Goal: Task Accomplishment & Management: Manage account settings

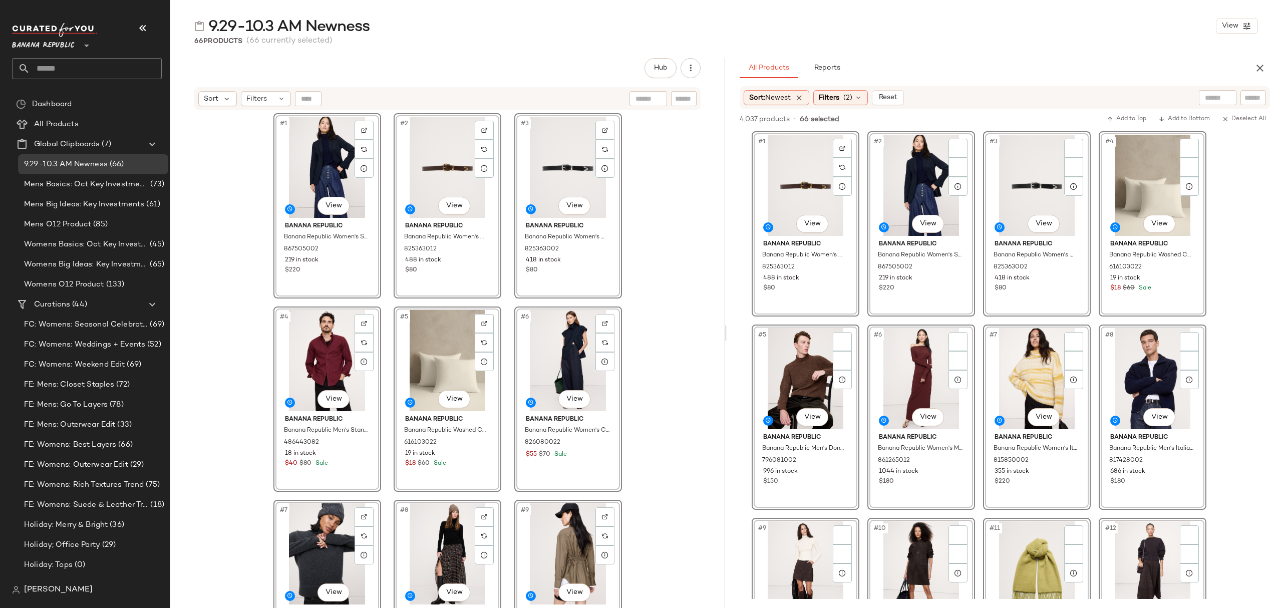
scroll to position [2937, 0]
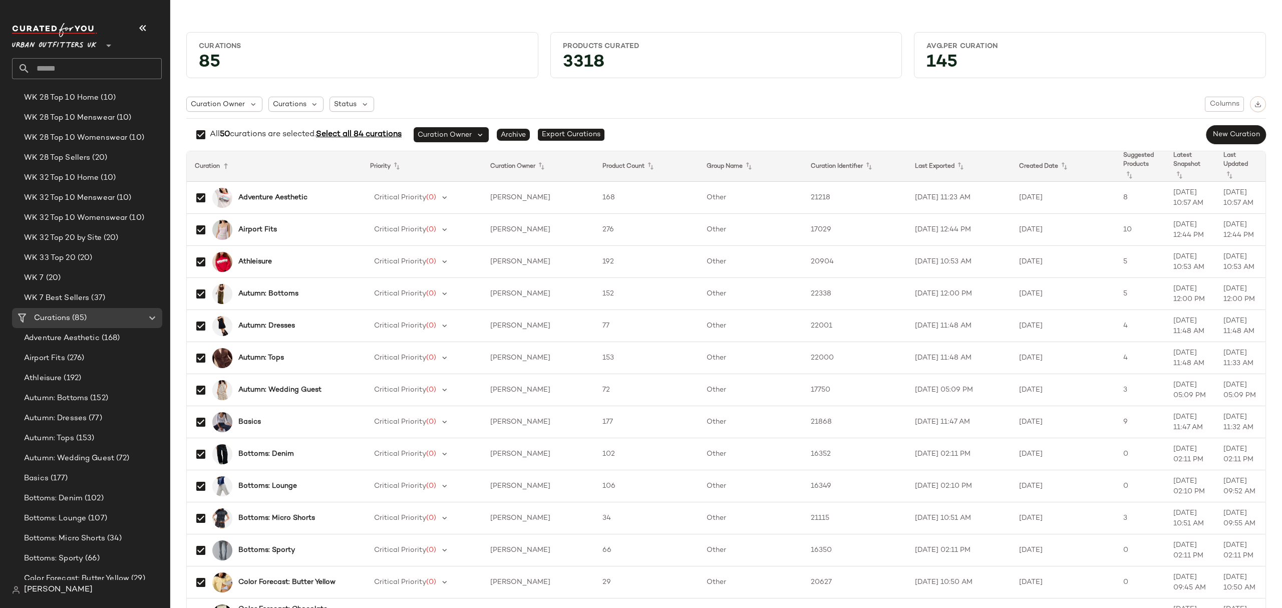
click at [371, 133] on span "Select all 84 curations" at bounding box center [359, 134] width 86 height 9
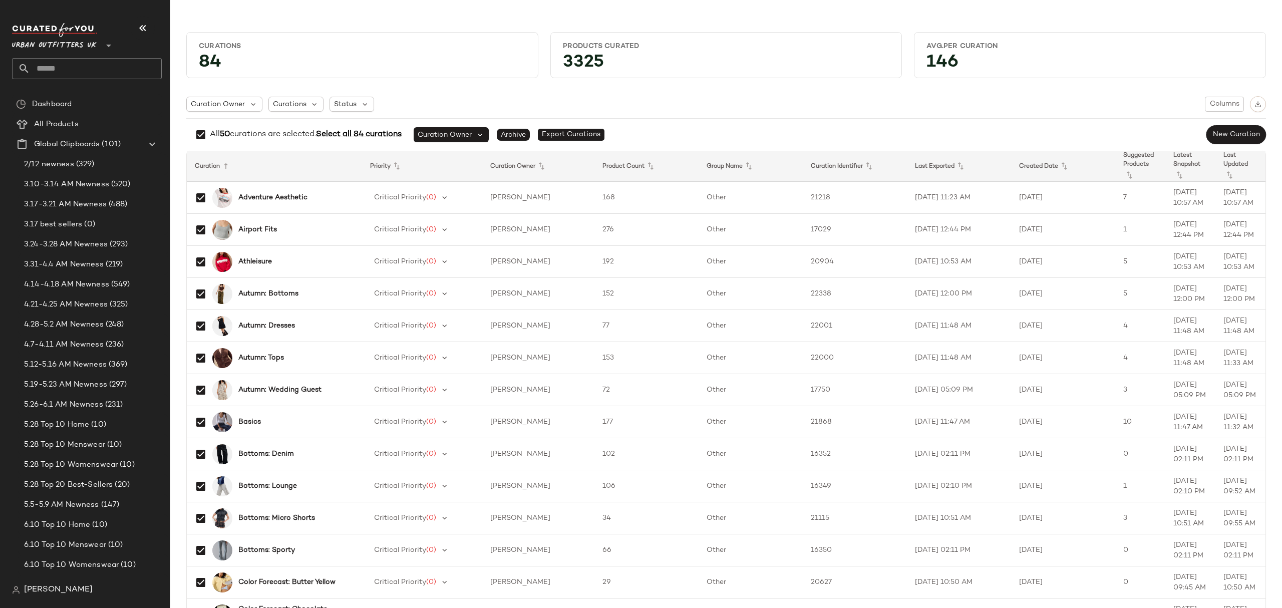
click at [390, 131] on span "Select all 84 curations" at bounding box center [359, 134] width 86 height 9
drag, startPoint x: 1020, startPoint y: 95, endPoint x: 1113, endPoint y: 95, distance: 92.6
click at [1256, 100] on button "button" at bounding box center [1258, 104] width 16 height 16
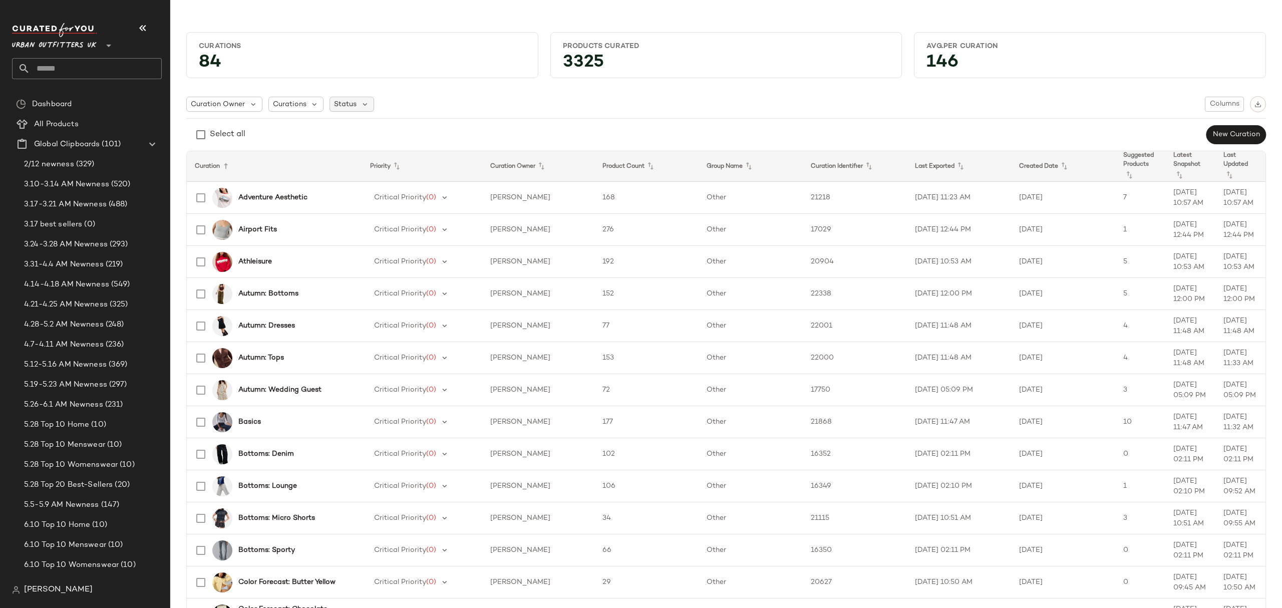
click at [351, 107] on span "Status" at bounding box center [345, 104] width 23 height 11
click at [377, 136] on span "Archived" at bounding box center [370, 130] width 30 height 20
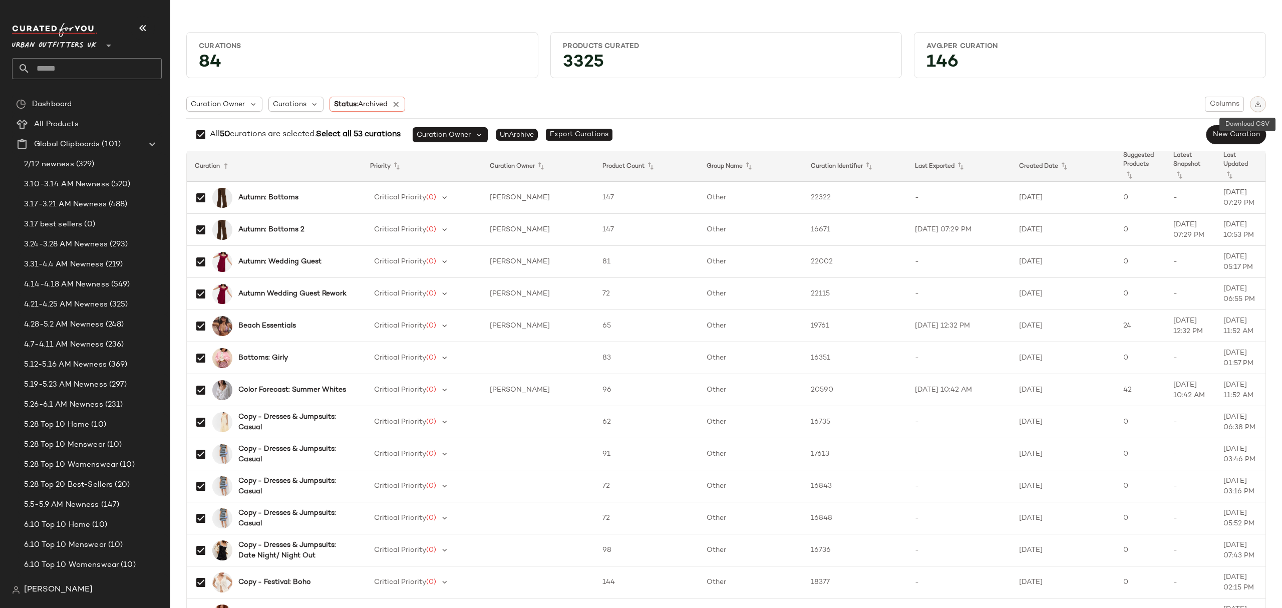
click at [1251, 100] on button "button" at bounding box center [1258, 104] width 16 height 16
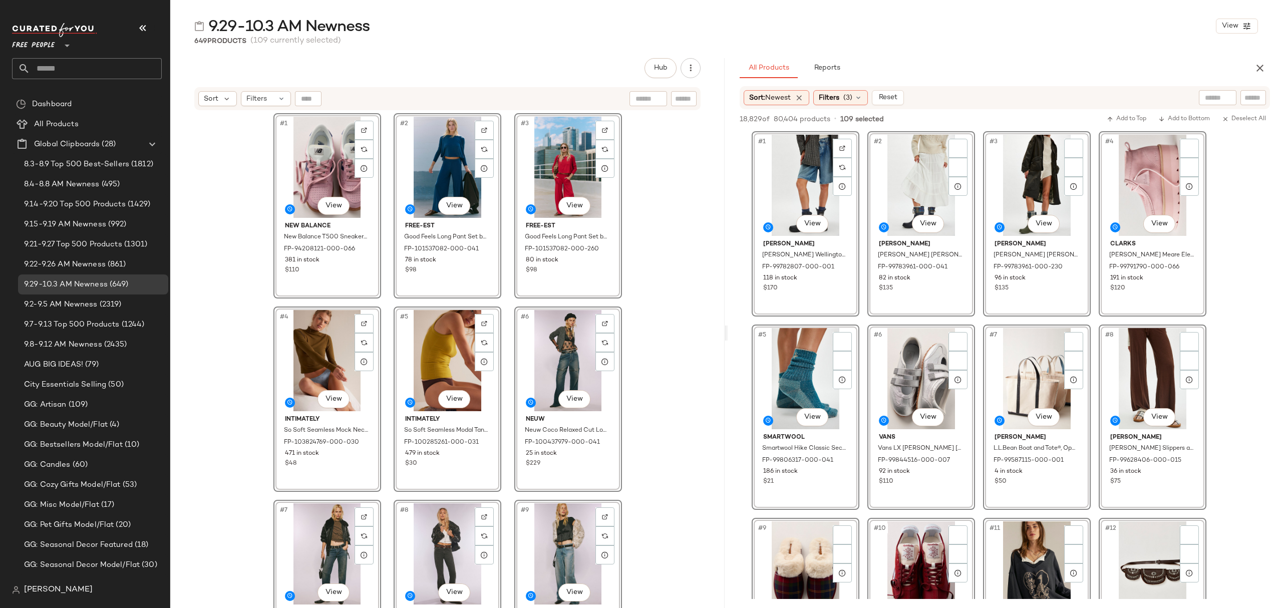
scroll to position [5140, 0]
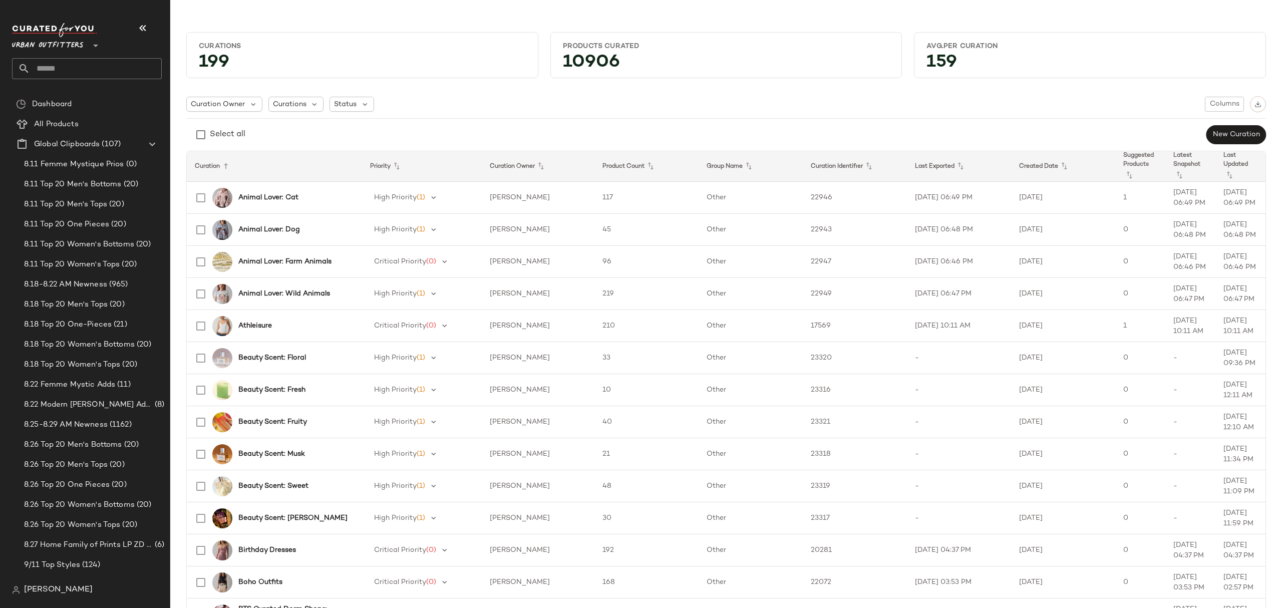
scroll to position [1936, 0]
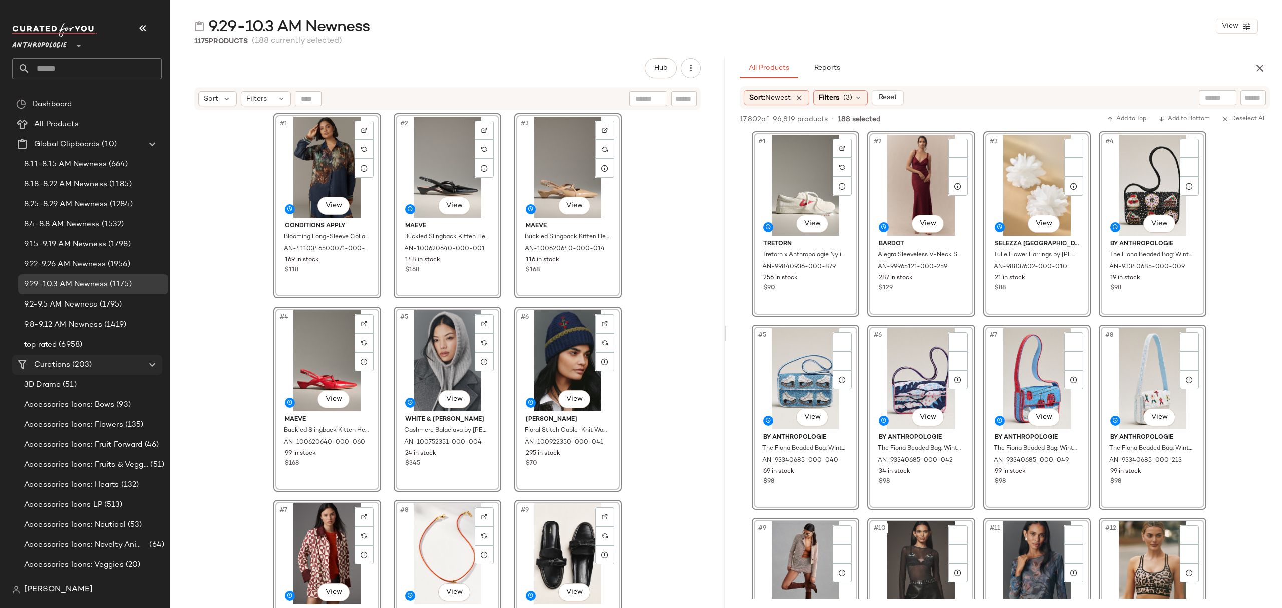
click at [65, 362] on span "Curations" at bounding box center [52, 365] width 36 height 12
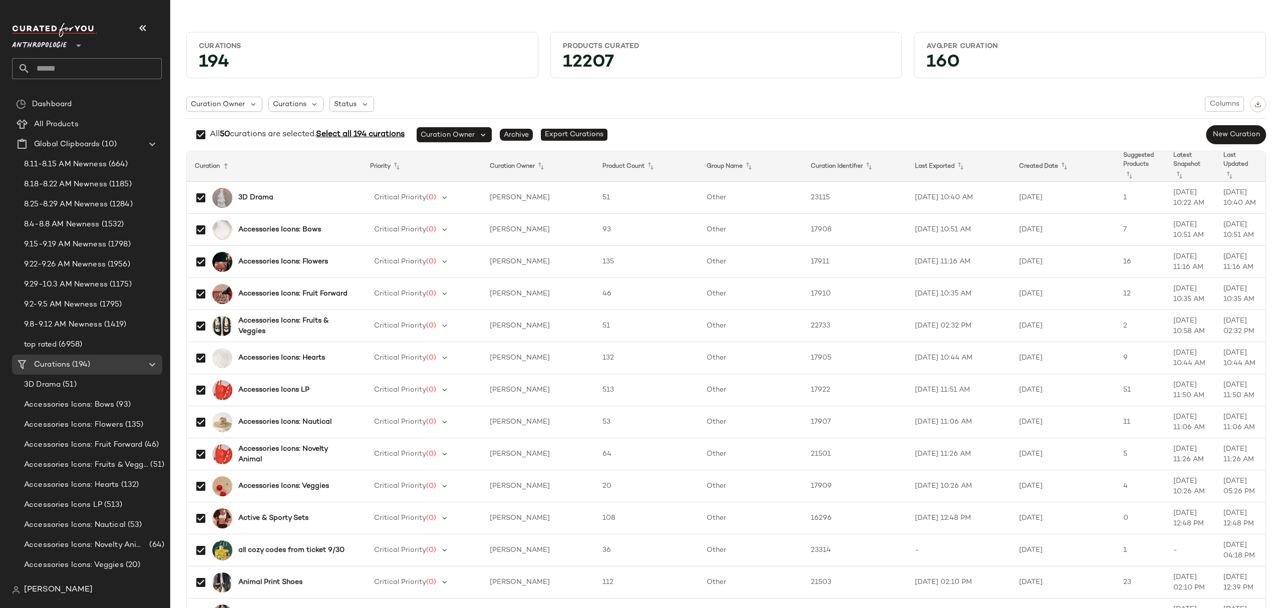
click at [367, 137] on span "Select all 194 curations" at bounding box center [360, 134] width 89 height 9
click at [1254, 104] on img "button" at bounding box center [1257, 104] width 7 height 7
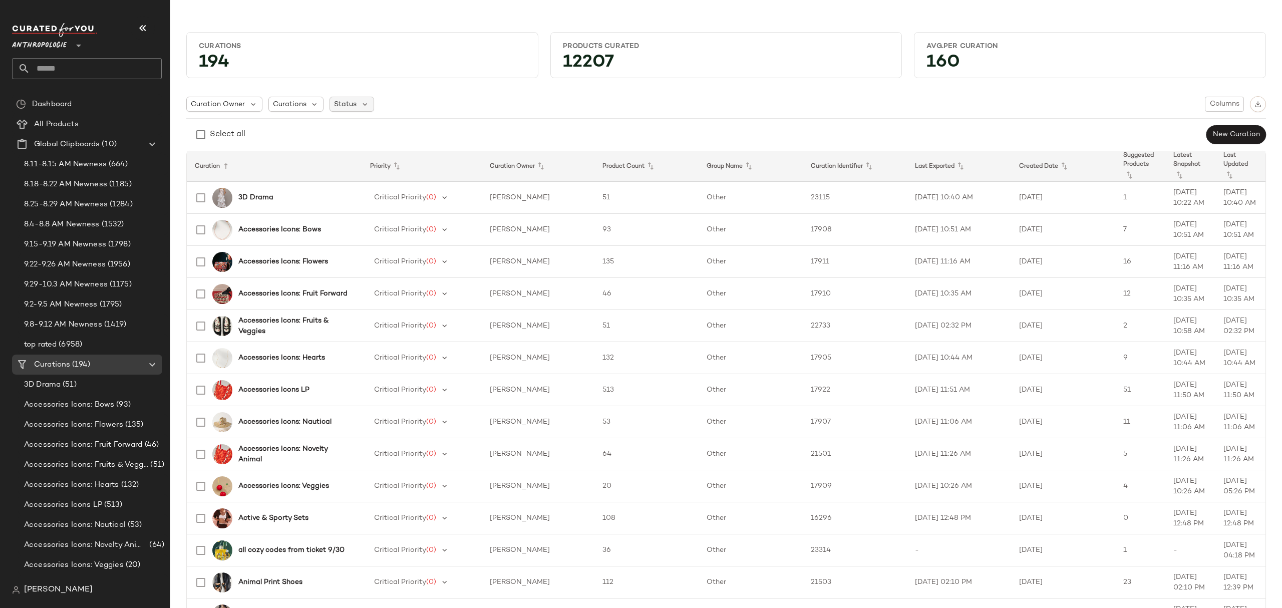
click at [347, 107] on span "Status" at bounding box center [345, 104] width 23 height 11
click at [365, 131] on span "Archived" at bounding box center [370, 130] width 30 height 20
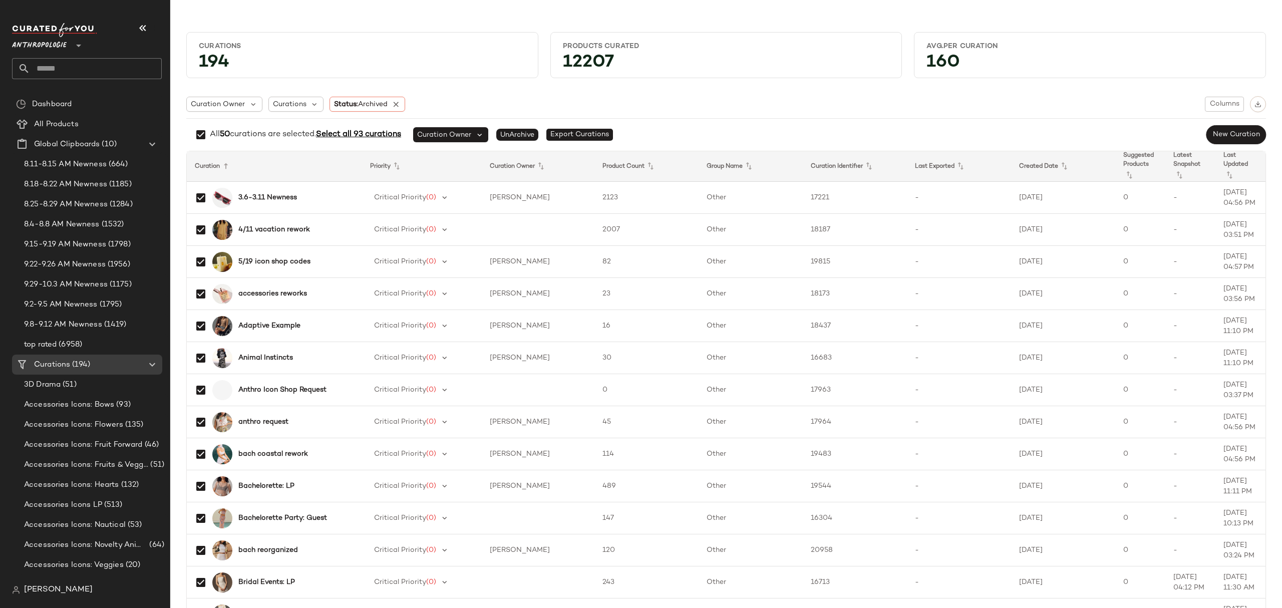
click at [365, 136] on span "Select all 93 curations" at bounding box center [358, 134] width 85 height 9
click at [365, 137] on span "Clear all curations" at bounding box center [352, 135] width 74 height 12
click at [356, 137] on span "Select all 93 curations" at bounding box center [358, 134] width 85 height 9
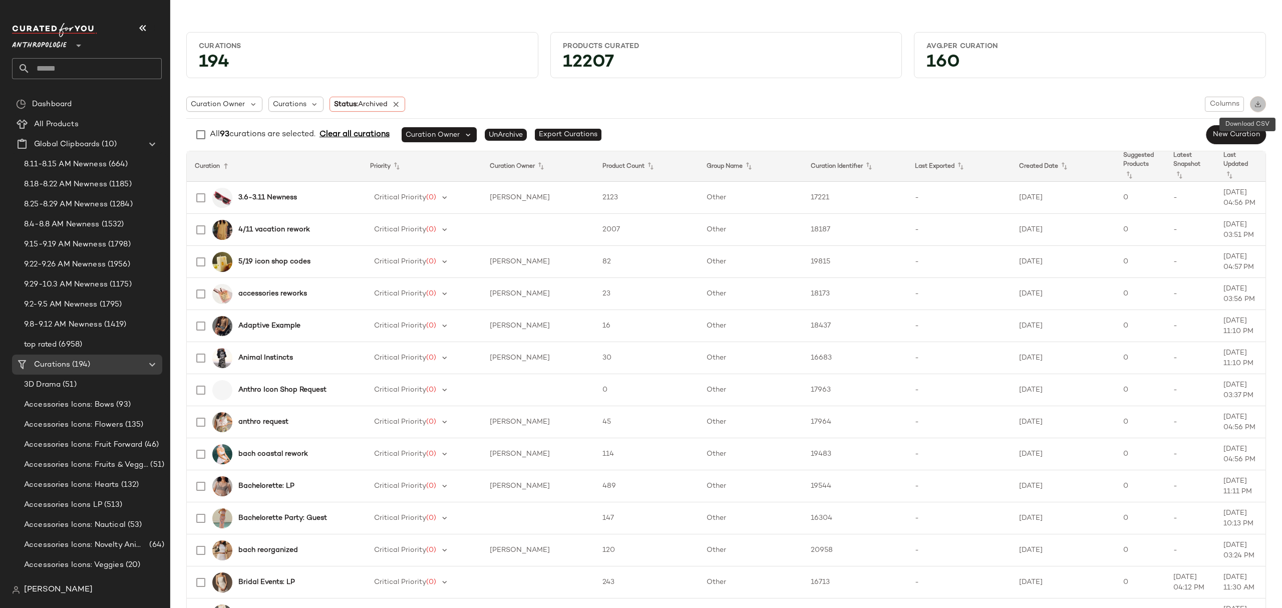
click at [1254, 107] on img "button" at bounding box center [1257, 104] width 7 height 7
click at [397, 103] on icon at bounding box center [396, 104] width 9 height 9
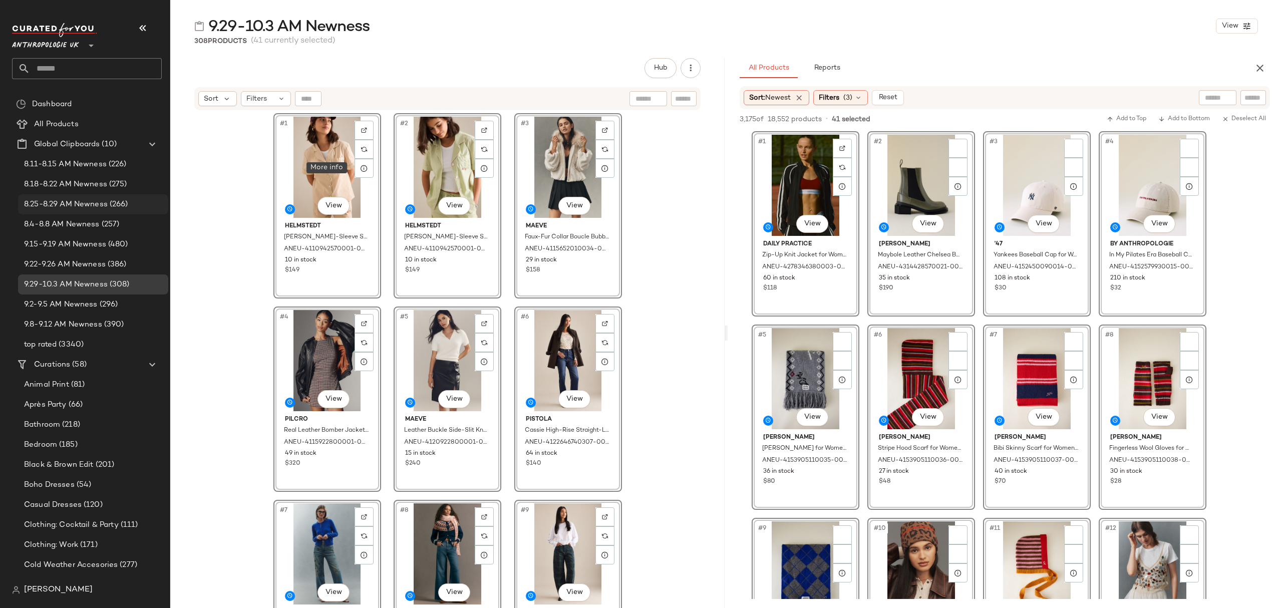
scroll to position [1869, 0]
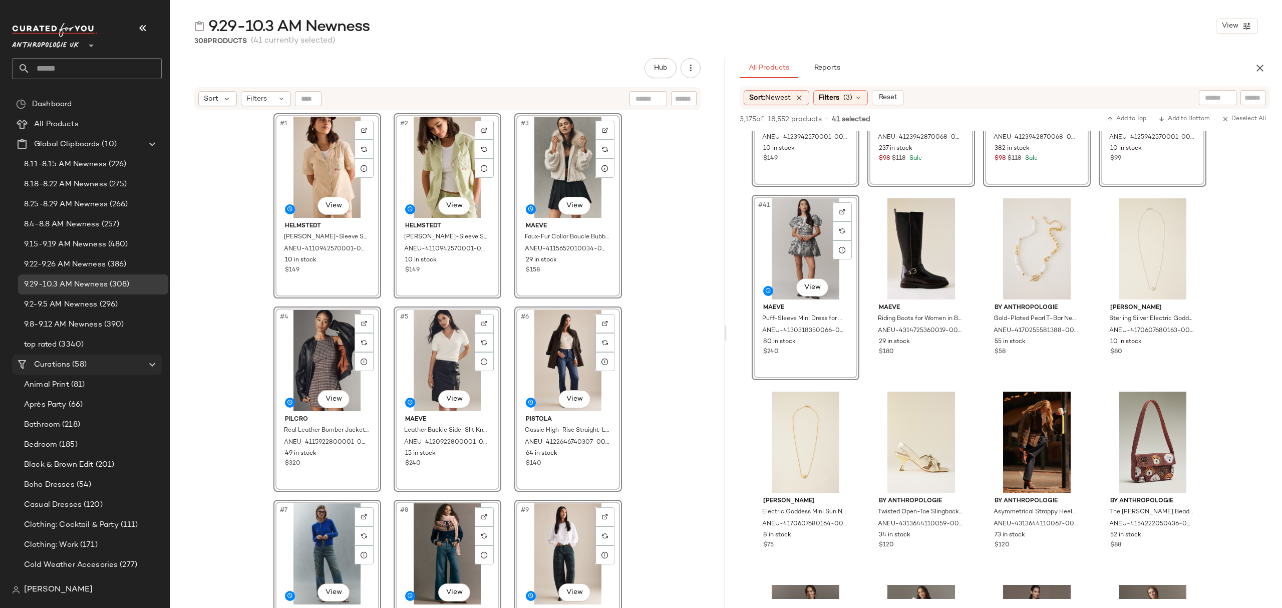
click at [75, 361] on span "(58)" at bounding box center [78, 365] width 17 height 12
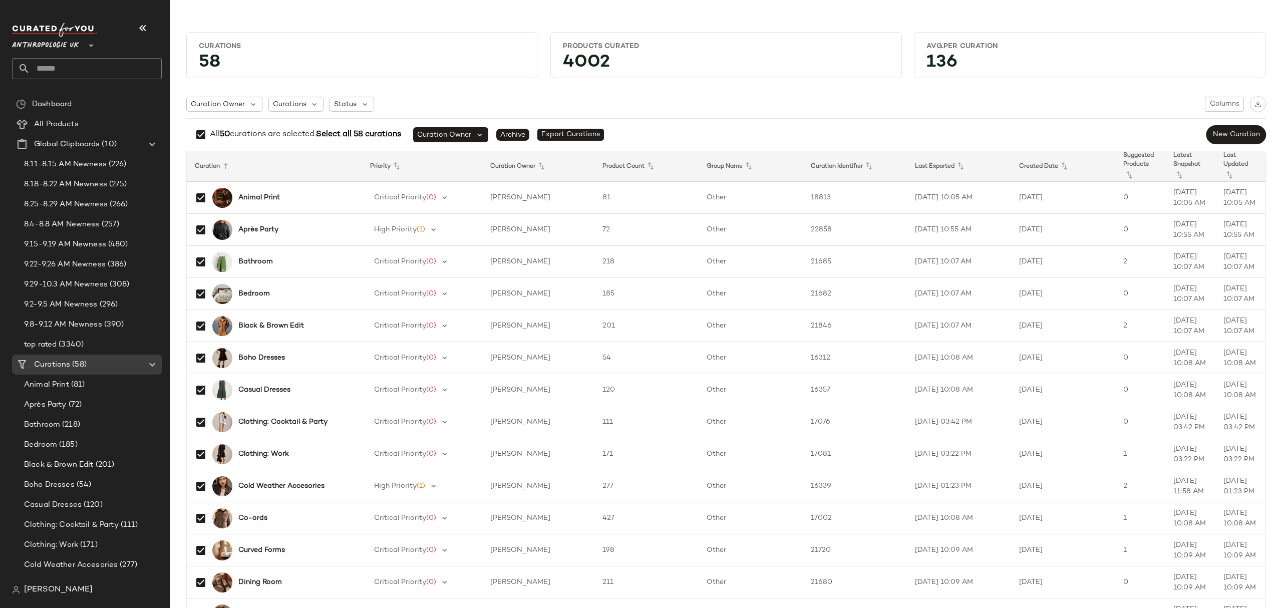
click at [351, 135] on span "Select all 58 curations" at bounding box center [358, 134] width 85 height 9
click at [1254, 102] on img "button" at bounding box center [1257, 104] width 7 height 7
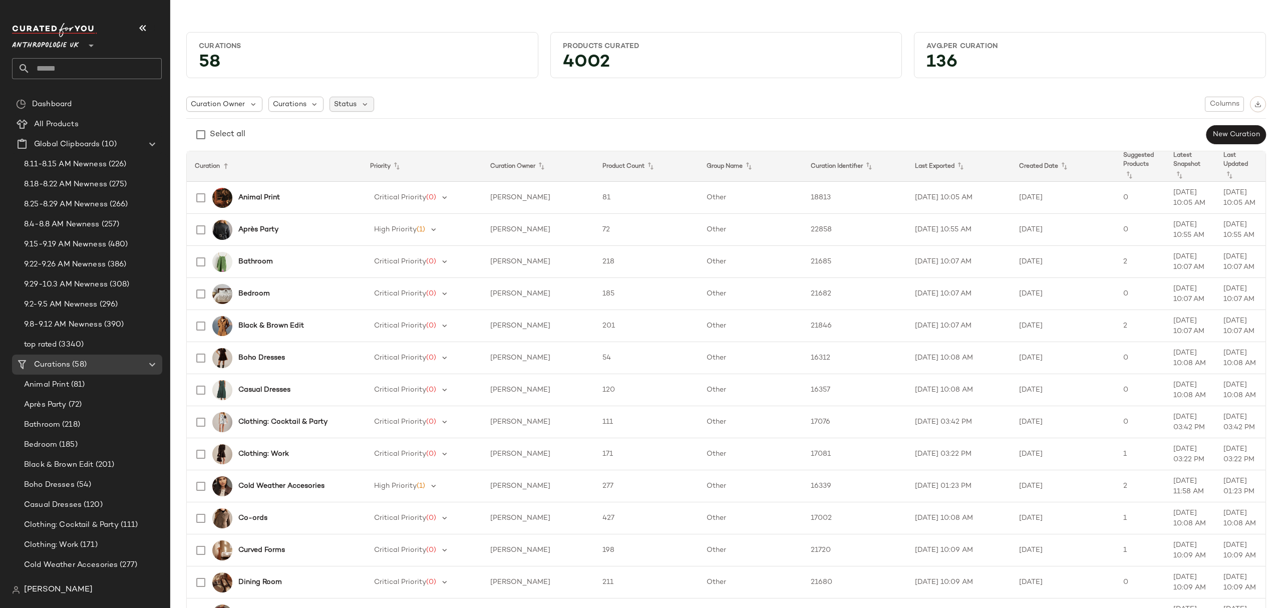
click at [351, 101] on span "Status" at bounding box center [345, 104] width 23 height 11
click at [361, 133] on span "Archived" at bounding box center [370, 130] width 30 height 20
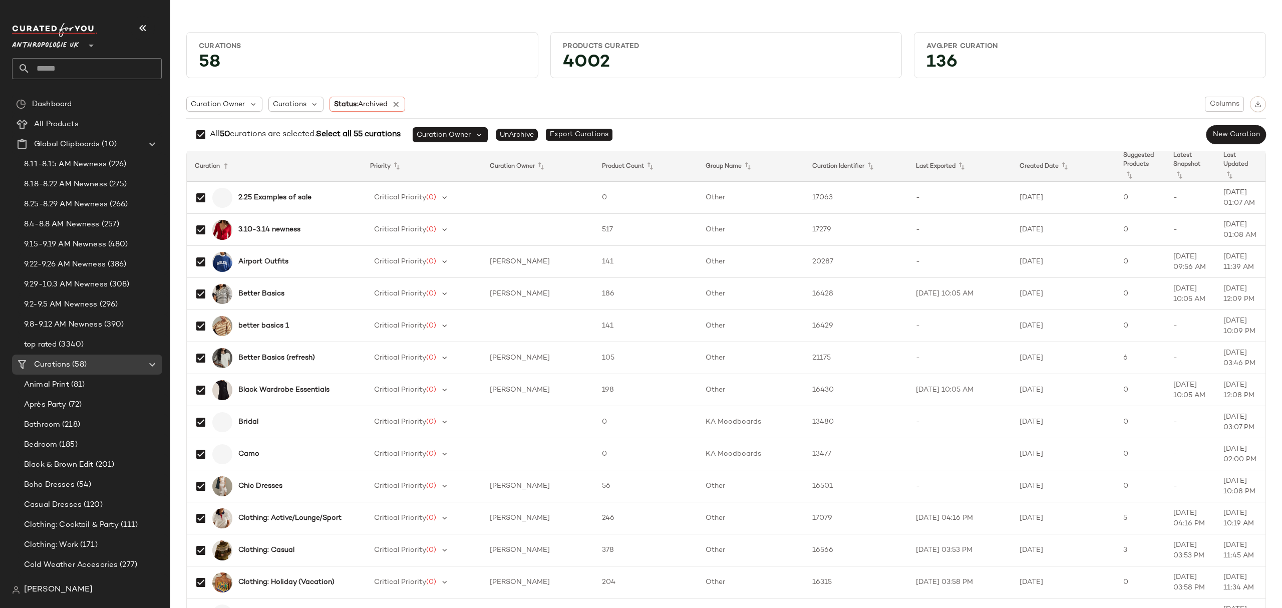
click at [375, 133] on span "Select all 55 curations" at bounding box center [358, 134] width 85 height 9
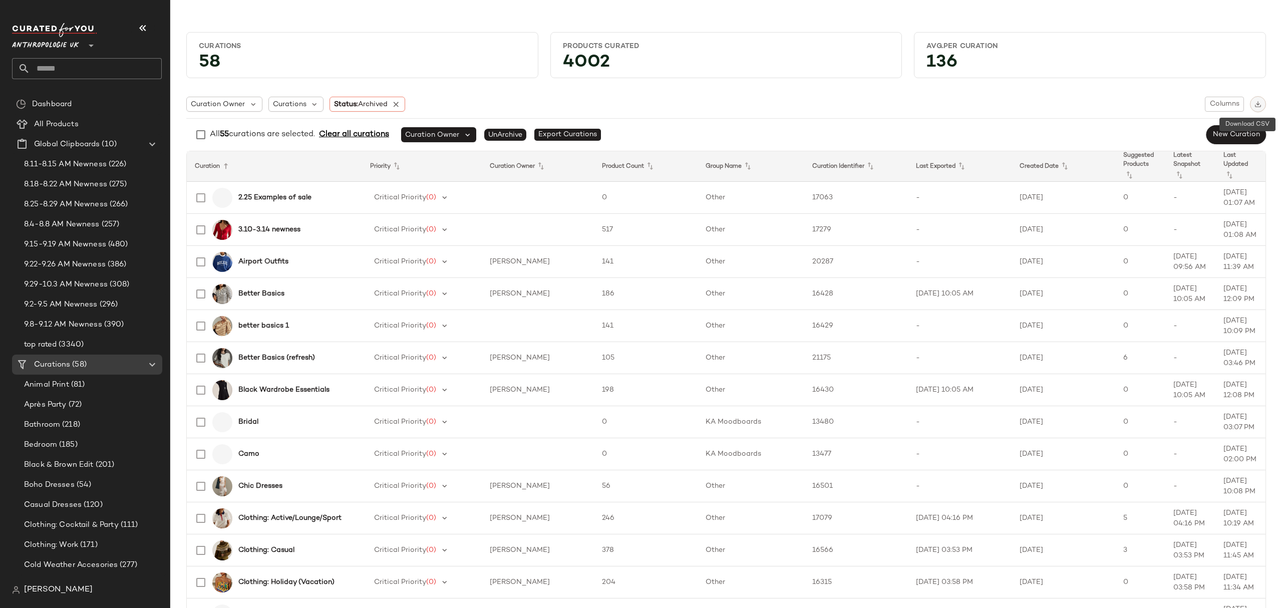
click at [1254, 101] on img "button" at bounding box center [1257, 104] width 7 height 7
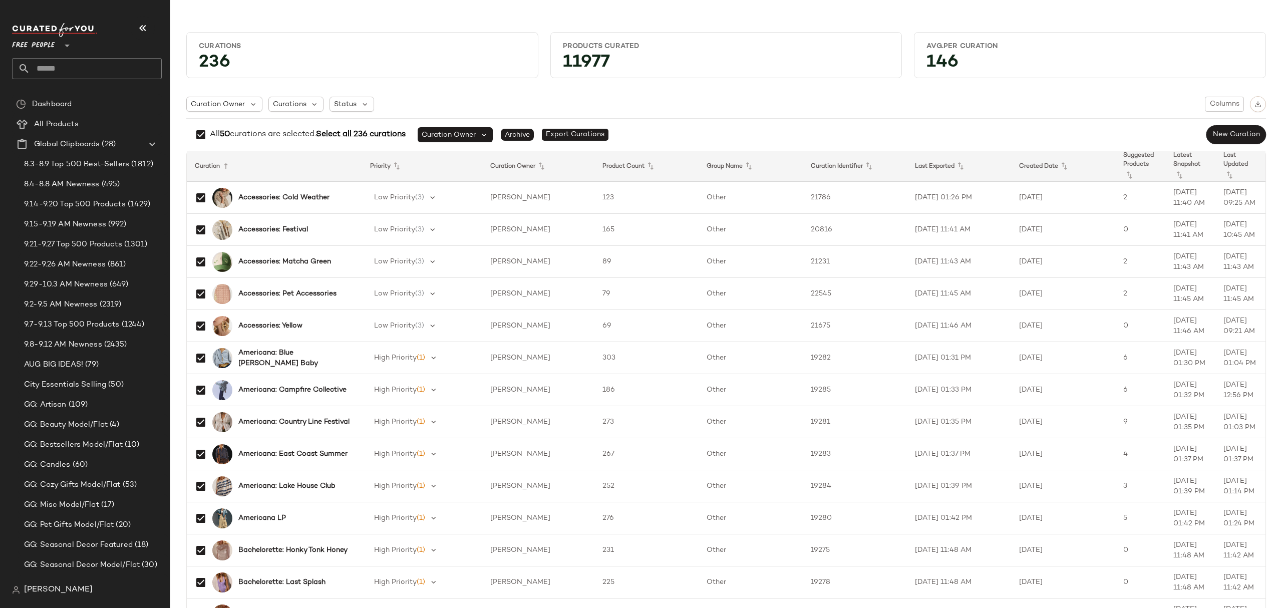
click at [342, 133] on span "Select all 236 curations" at bounding box center [361, 134] width 90 height 9
click at [1254, 105] on img "button" at bounding box center [1257, 104] width 7 height 7
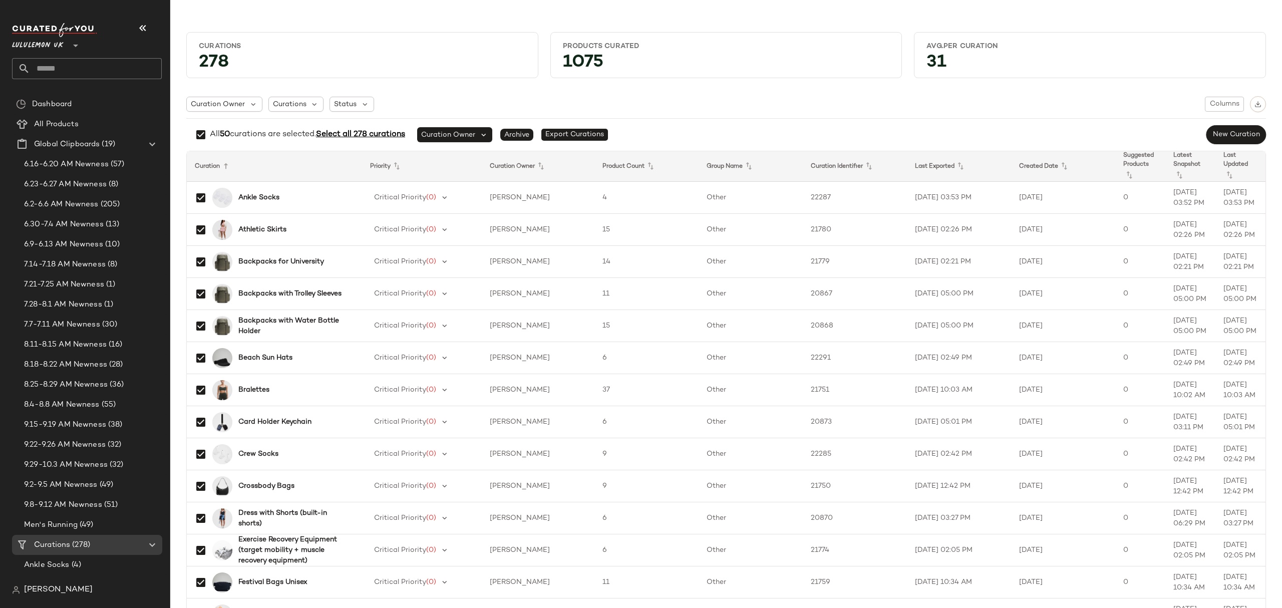
click at [384, 133] on span "Select all 278 curations" at bounding box center [360, 134] width 89 height 9
click at [1254, 103] on img "button" at bounding box center [1257, 104] width 7 height 7
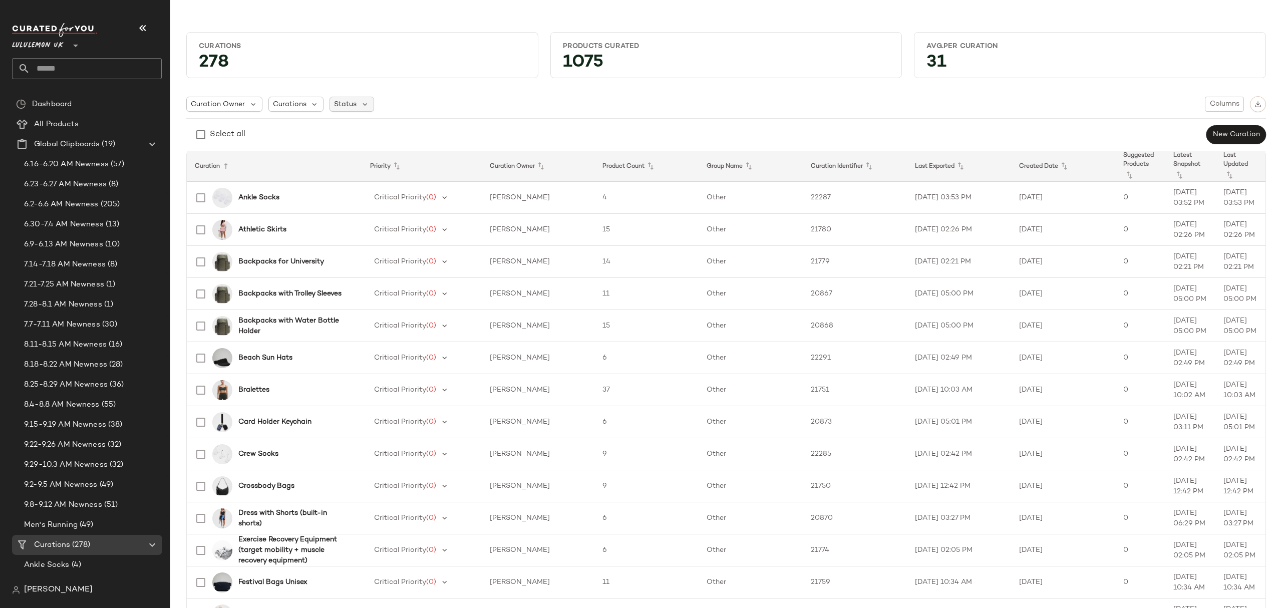
click at [355, 99] on span "Status" at bounding box center [345, 104] width 23 height 11
click at [376, 132] on span "Archived" at bounding box center [370, 130] width 30 height 20
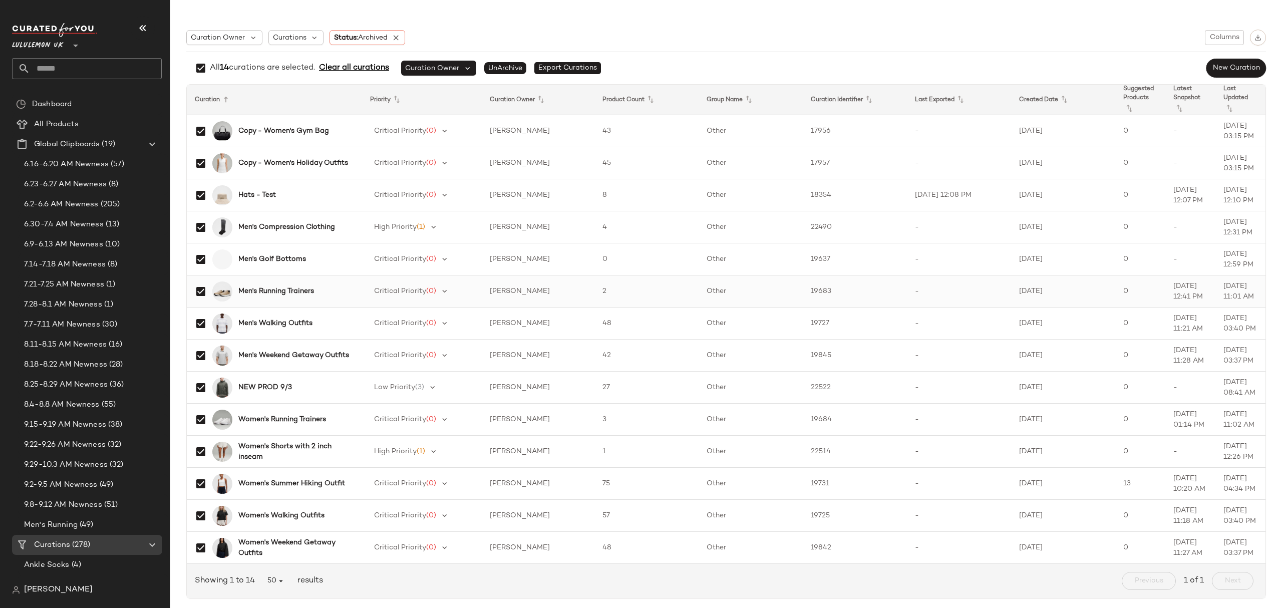
scroll to position [82, 0]
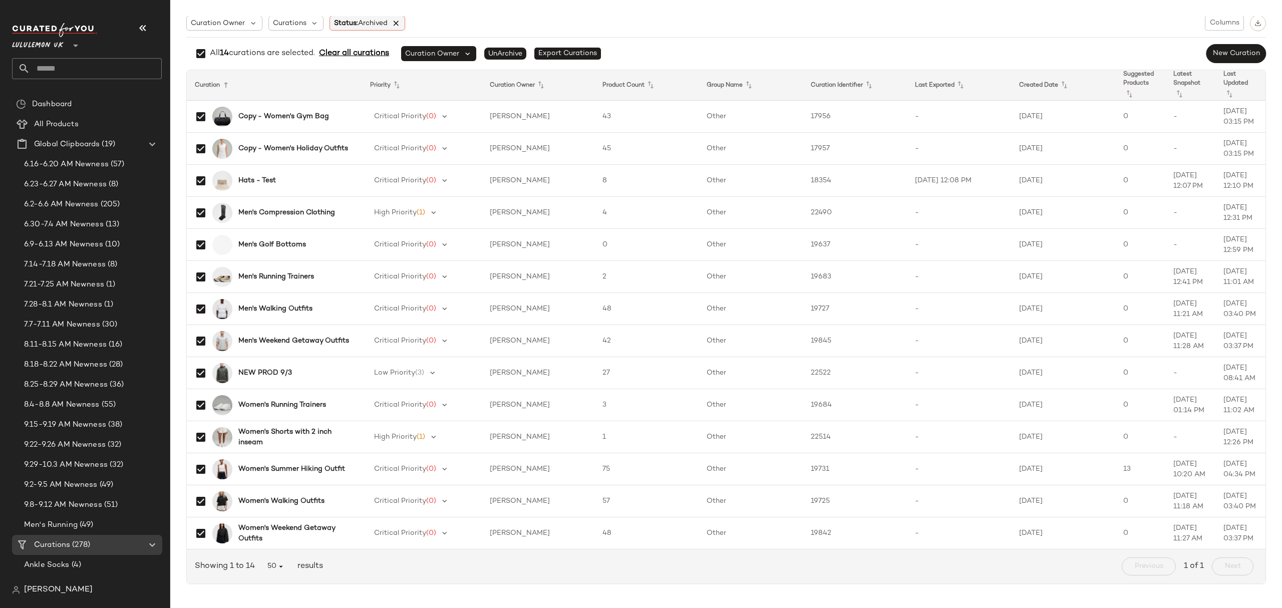
click at [401, 21] on icon at bounding box center [396, 23] width 9 height 9
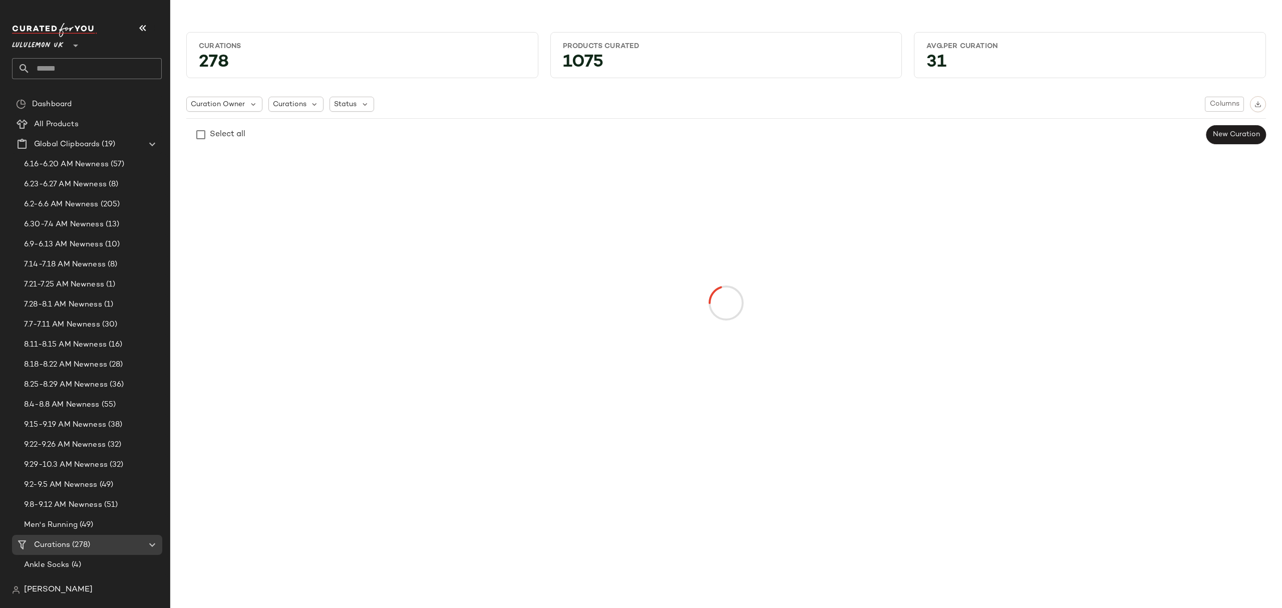
scroll to position [0, 0]
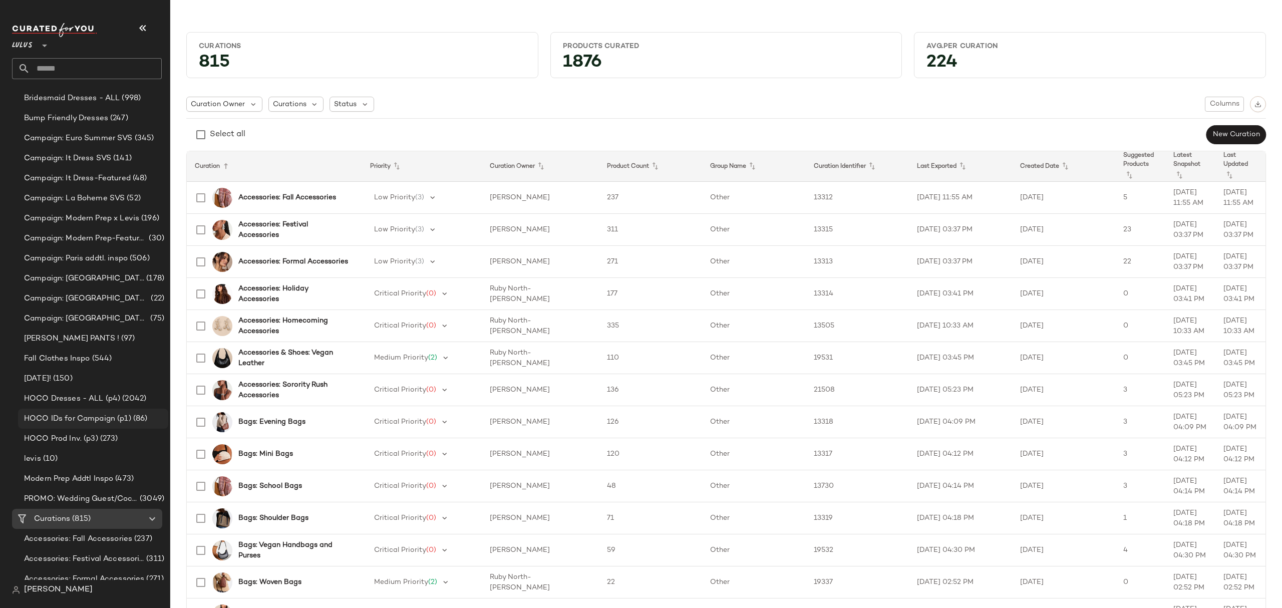
scroll to position [667, 0]
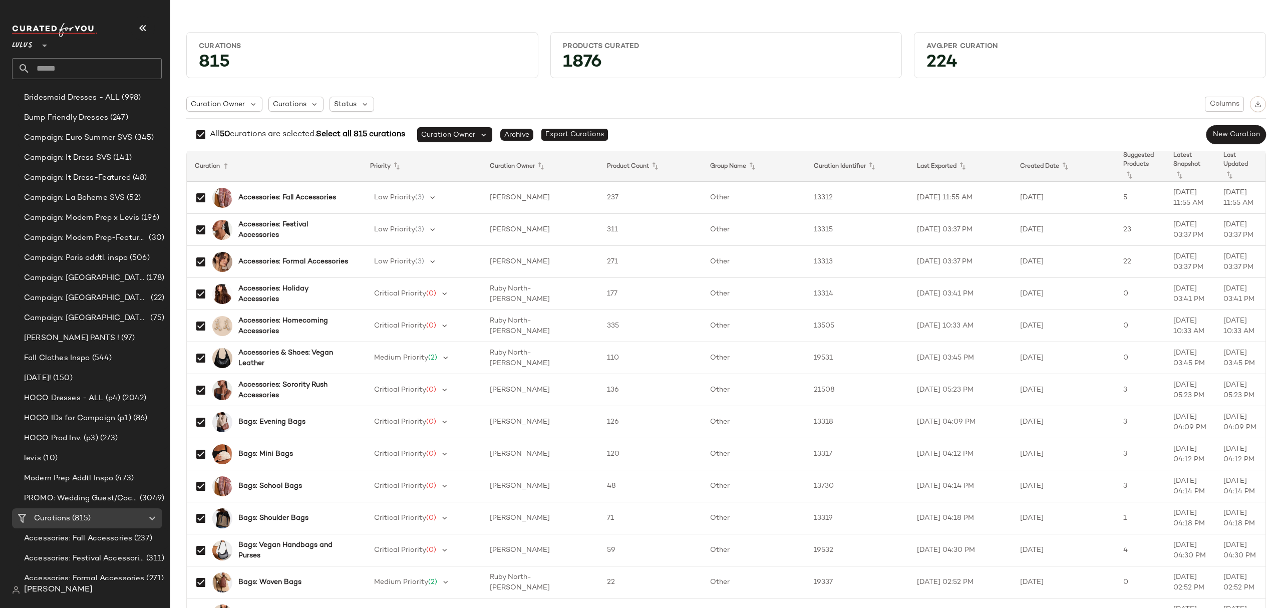
click at [349, 136] on span "Select all 815 curations" at bounding box center [360, 134] width 89 height 9
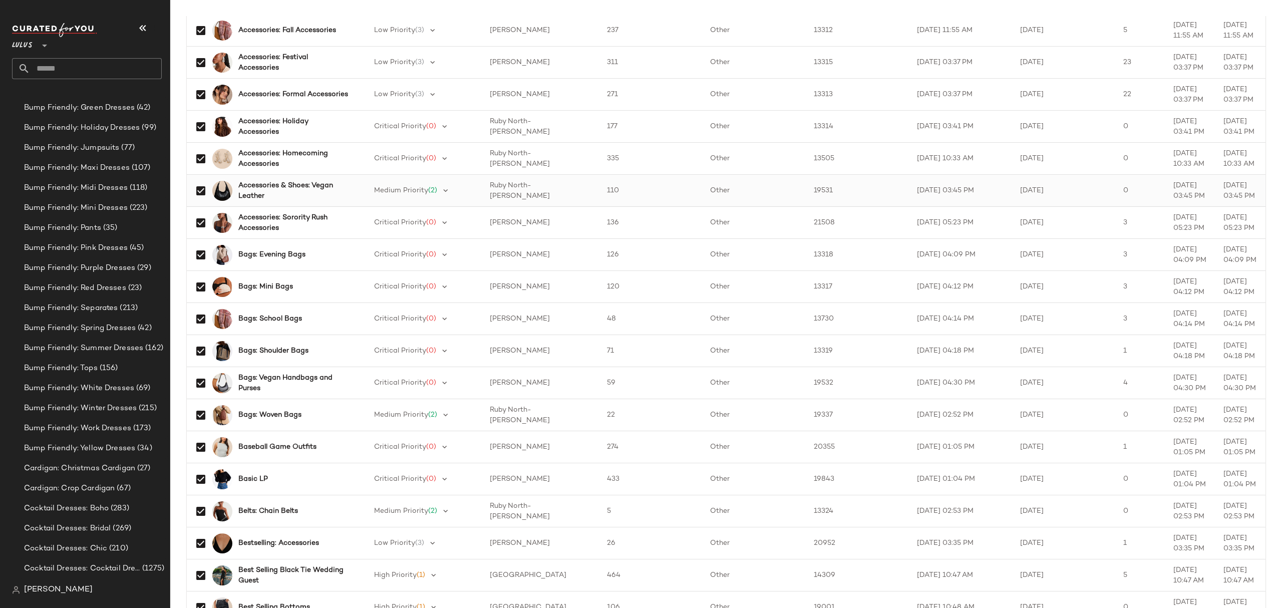
scroll to position [0, 0]
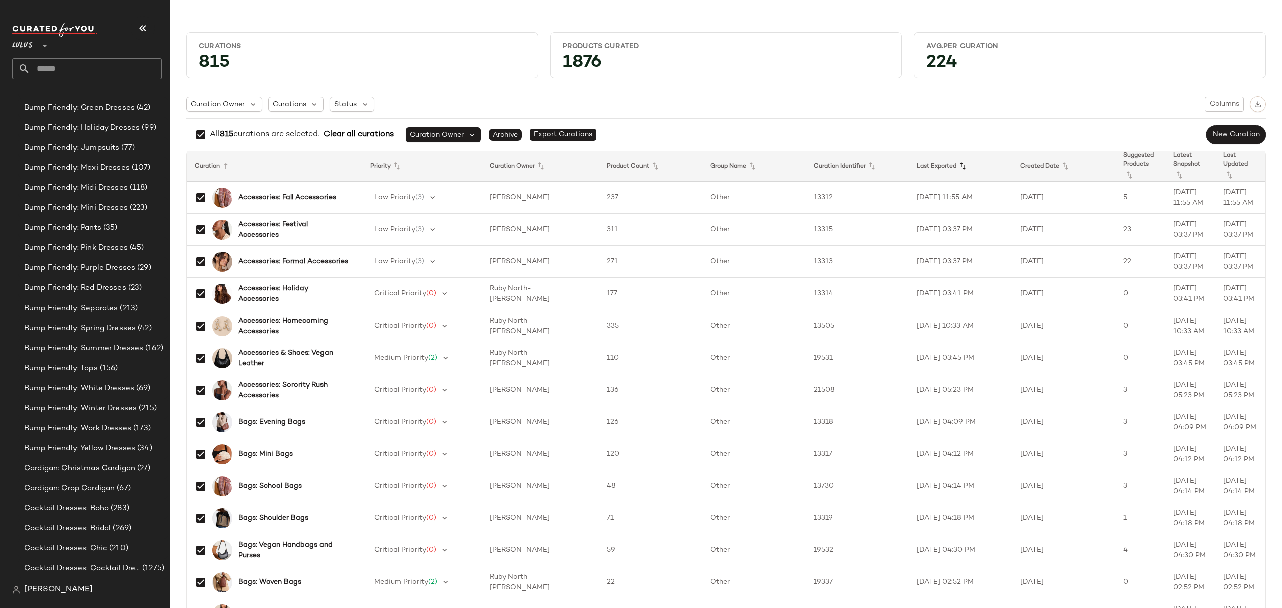
click at [959, 161] on icon at bounding box center [962, 166] width 12 height 12
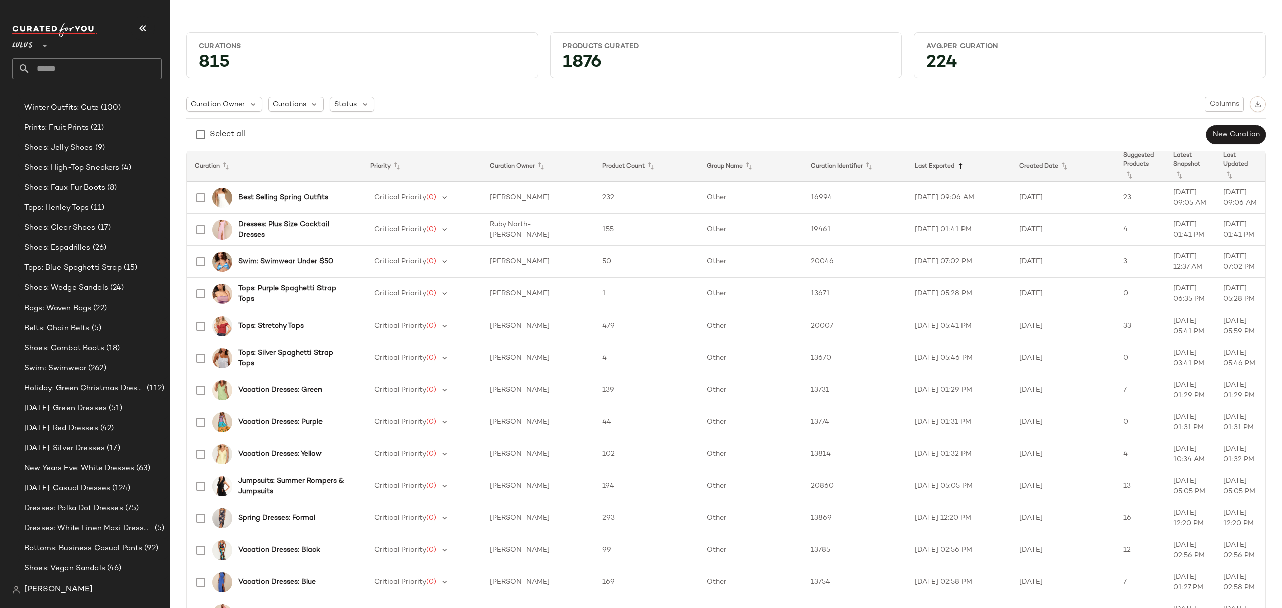
click at [954, 168] on icon at bounding box center [960, 166] width 12 height 12
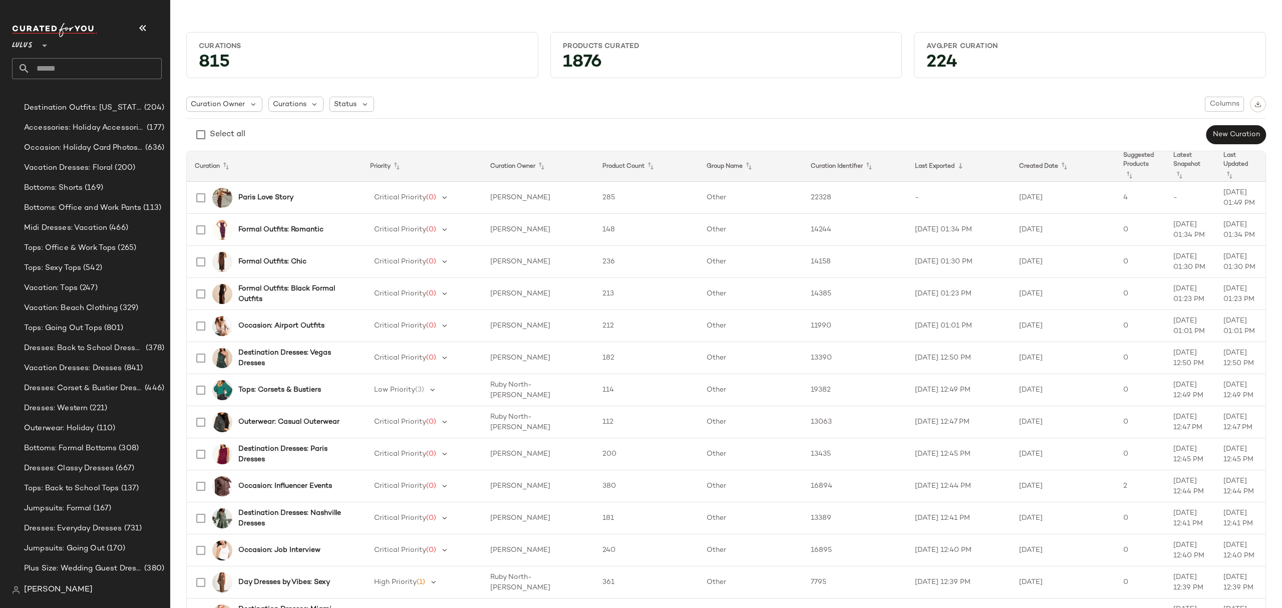
scroll to position [3652, 0]
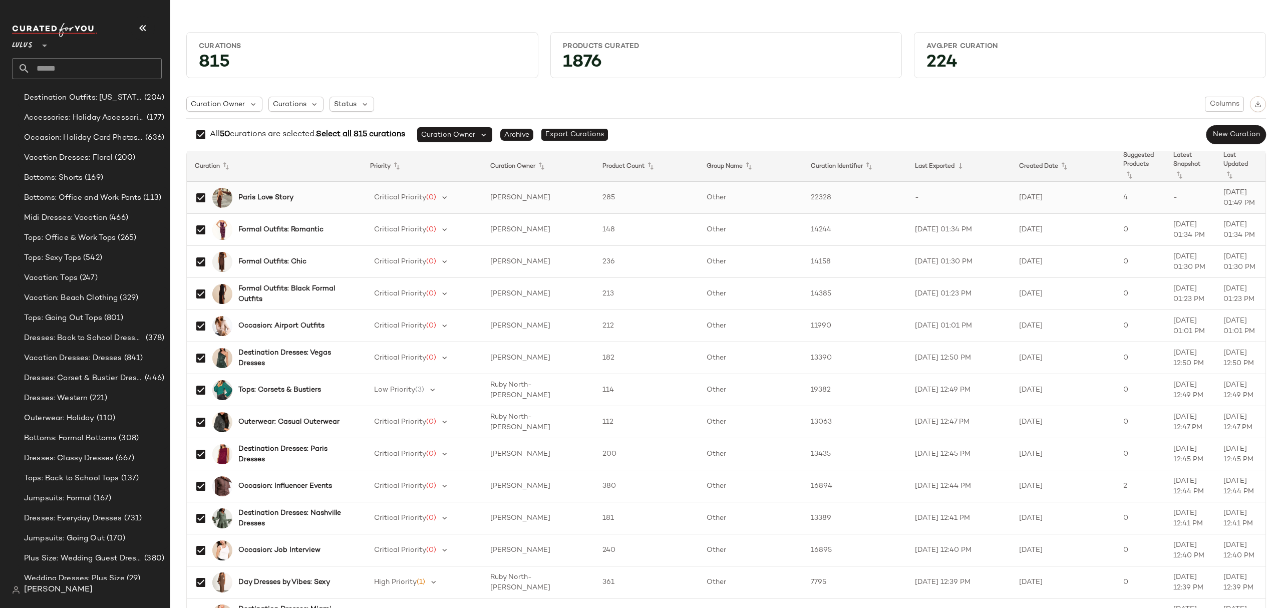
click at [276, 198] on b "Paris Love Story" at bounding box center [265, 197] width 55 height 11
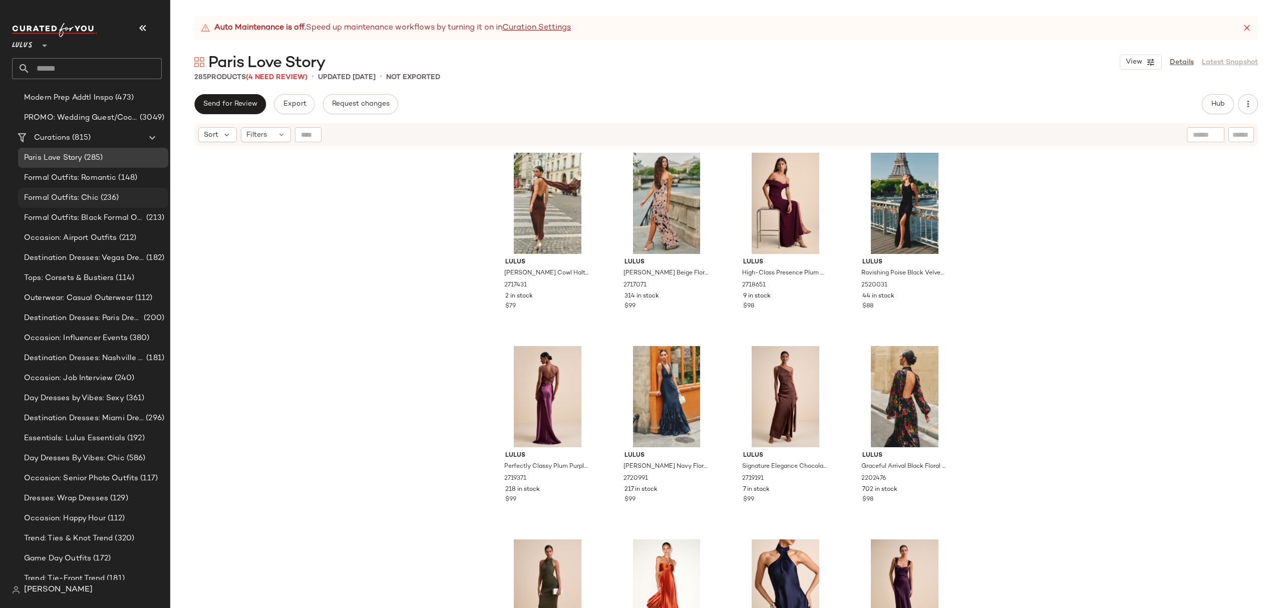
scroll to position [914, 0]
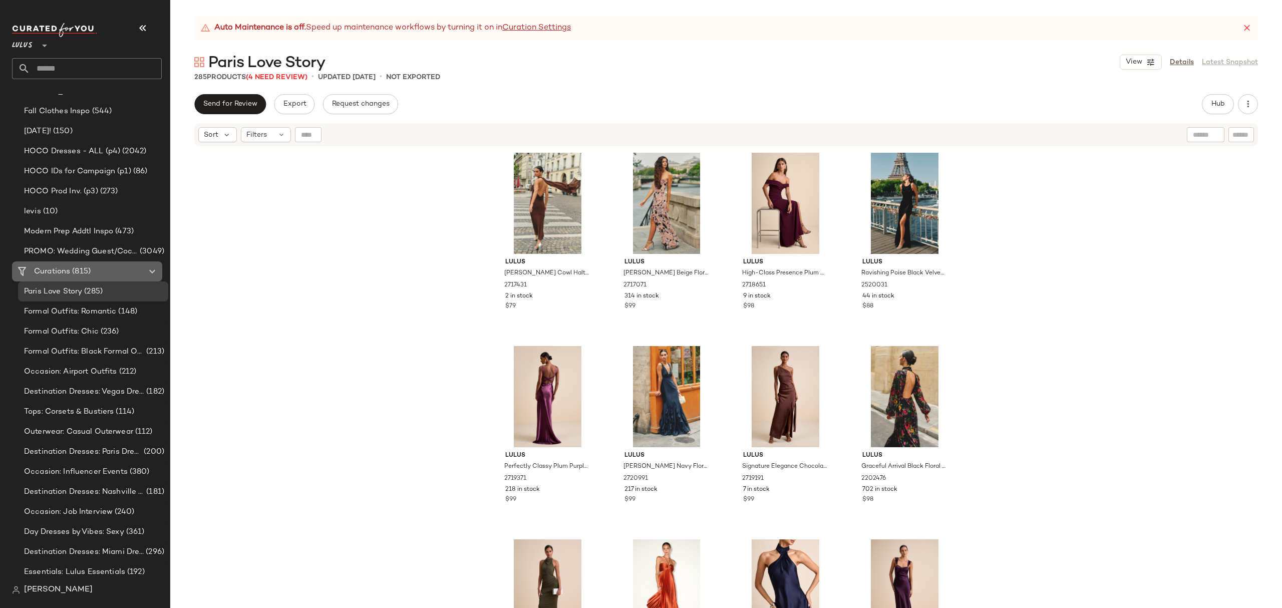
click at [103, 273] on div "Curations (815)" at bounding box center [87, 272] width 113 height 12
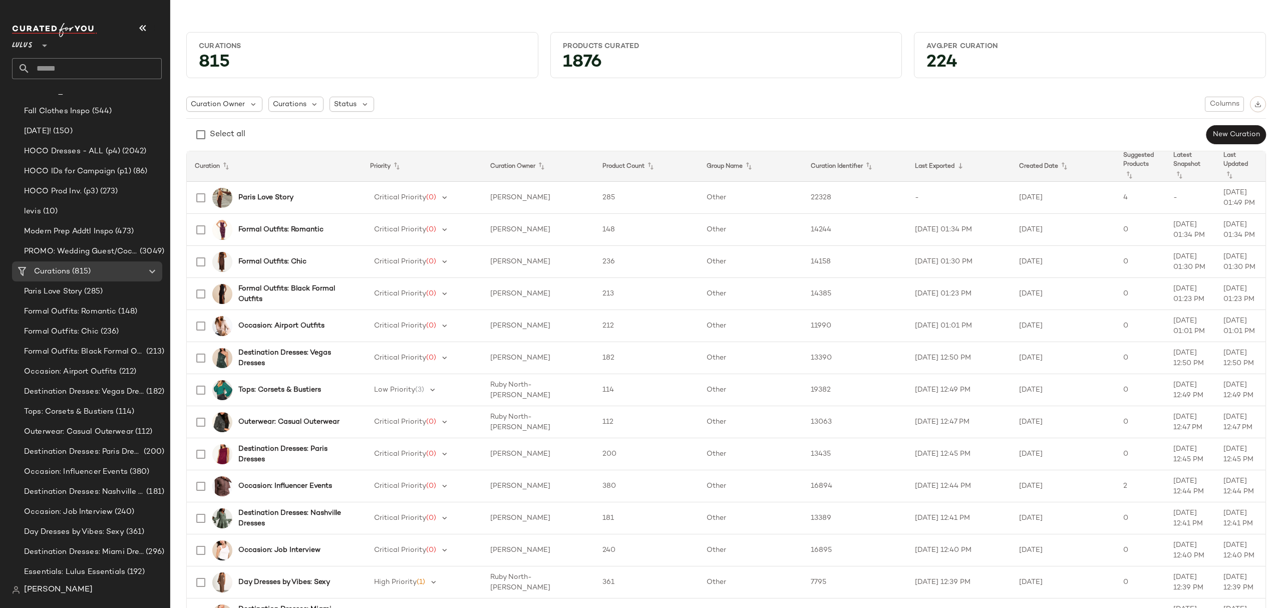
click at [374, 109] on div "Curation Owner Curations Status Columns" at bounding box center [726, 104] width 1080 height 16
click at [363, 104] on icon at bounding box center [365, 104] width 9 height 9
click at [366, 130] on span "Archived" at bounding box center [370, 130] width 30 height 20
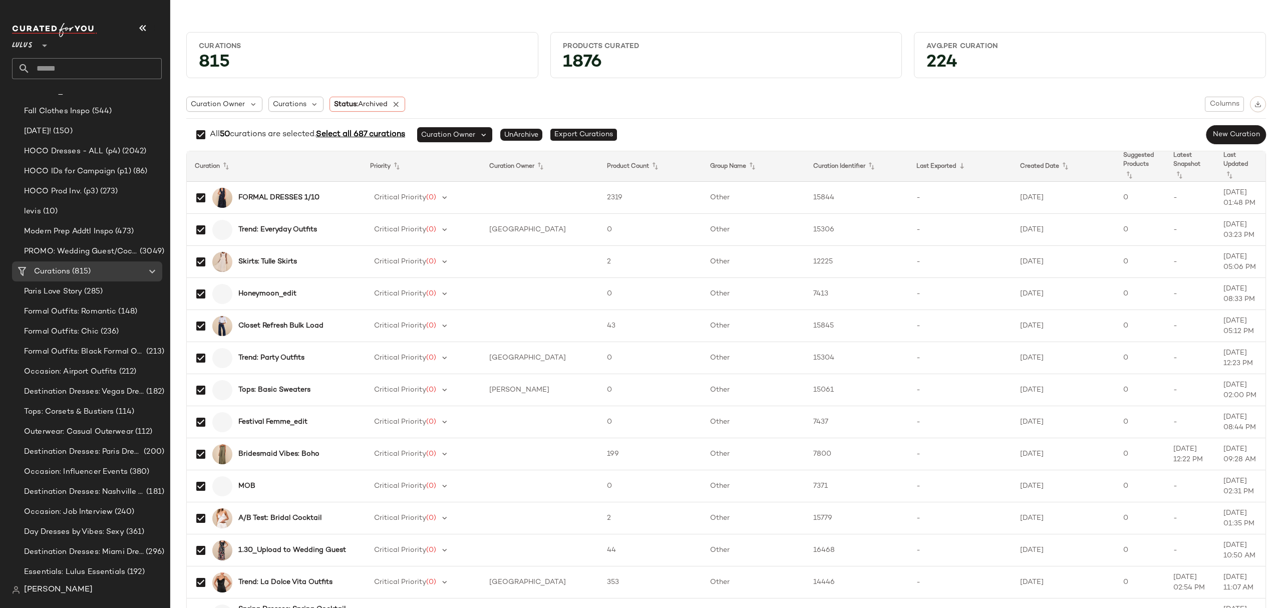
click at [348, 137] on span "Select all 687 curations" at bounding box center [360, 134] width 89 height 9
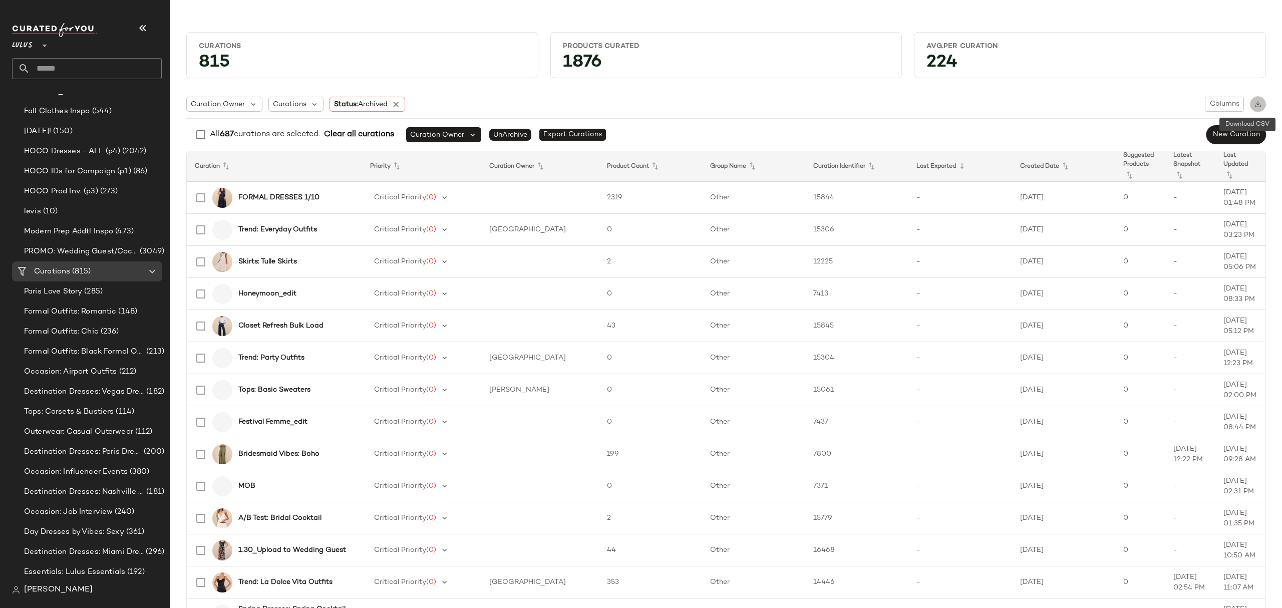
click at [1254, 105] on img "button" at bounding box center [1257, 104] width 7 height 7
